Goal: Ask a question

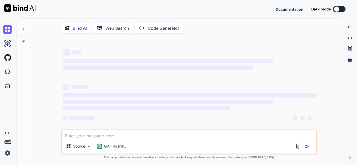
click at [25, 26] on div at bounding box center [24, 28] width 10 height 18
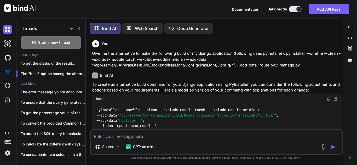
scroll to position [3, 0]
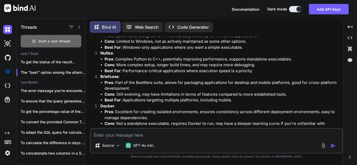
click at [56, 39] on span "Start a new thread" at bounding box center [54, 41] width 32 height 5
type textarea "x"
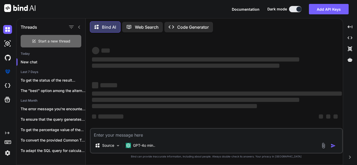
scroll to position [1, 0]
click at [147, 136] on textarea at bounding box center [216, 133] width 251 height 9
paste textarea "I have a column in which the values are like this ISP(ISP) or Non ISP(Non ISP) …"
type textarea "I have a column in which the values are like this ISP(ISP) or Non ISP(Non ISP) …"
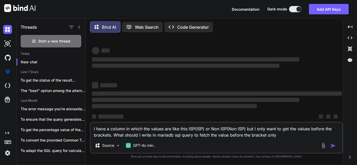
scroll to position [0, 0]
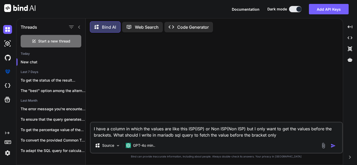
type textarea "x"
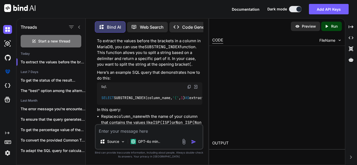
scroll to position [66, 0]
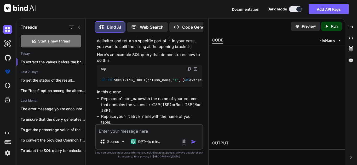
type textarea "x"
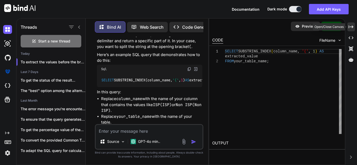
click at [349, 27] on icon "Created with Pixso." at bounding box center [351, 27] width 5 height 5
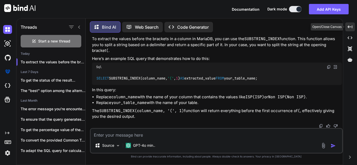
scroll to position [44, 0]
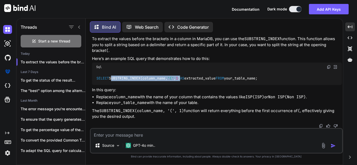
drag, startPoint x: 111, startPoint y: 73, endPoint x: 188, endPoint y: 74, distance: 77.3
click at [188, 76] on code "SELECT SUBSTRING_INDEX(column_name, '(' , 1 ) AS extracted_value FROM your_tabl…" at bounding box center [177, 78] width 162 height 5
copy code "SUBSTRING_INDEX(column_name, '(' , 1 )"
